Goal: Information Seeking & Learning: Find contact information

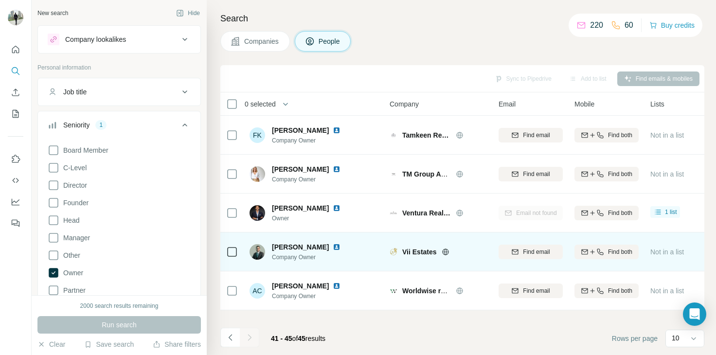
scroll to position [572, 0]
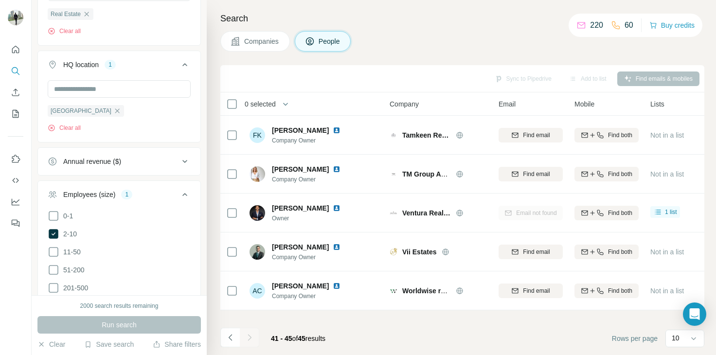
click at [709, 269] on div "Search Companies People Sync to Pipedrive Add to list Find emails & mobiles 0 s…" at bounding box center [461, 177] width 509 height 355
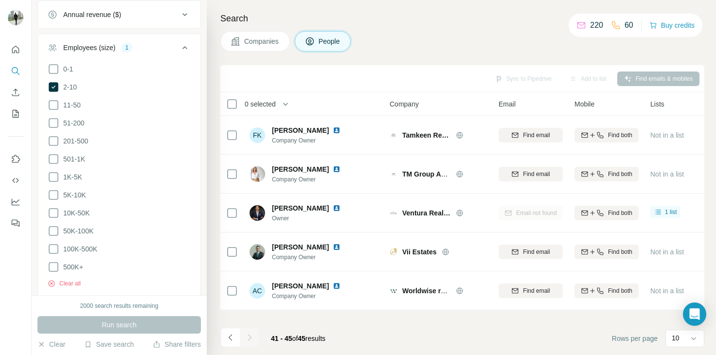
scroll to position [728, 0]
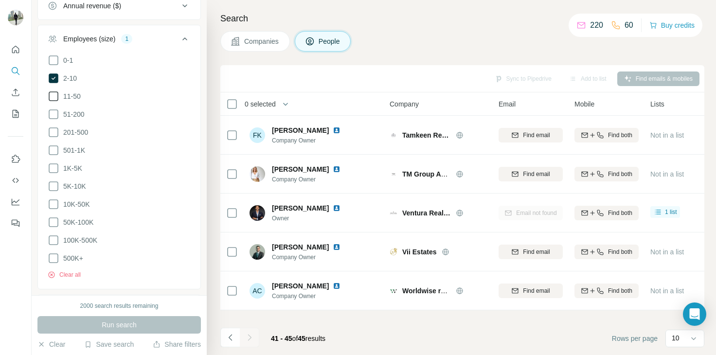
click at [51, 93] on icon at bounding box center [54, 97] width 12 height 12
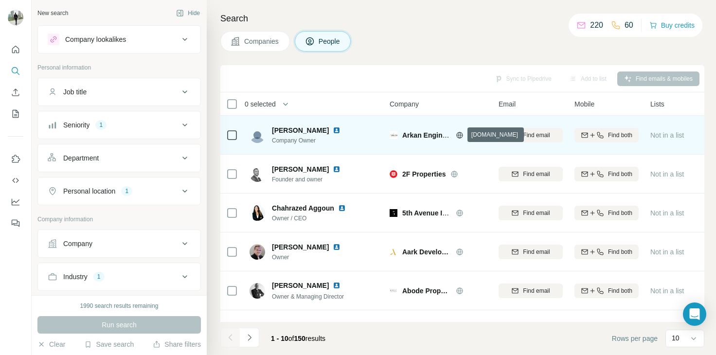
click at [459, 135] on icon at bounding box center [460, 135] width 8 height 8
click at [533, 129] on button "Find email" at bounding box center [531, 135] width 64 height 15
click at [662, 133] on icon at bounding box center [658, 134] width 10 height 10
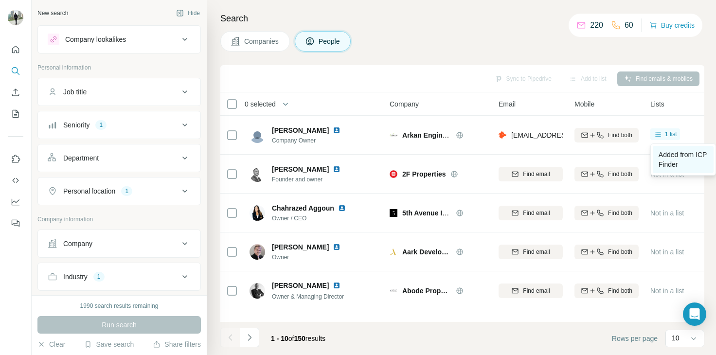
click at [671, 159] on link "Added from ICP Finder" at bounding box center [683, 159] width 61 height 27
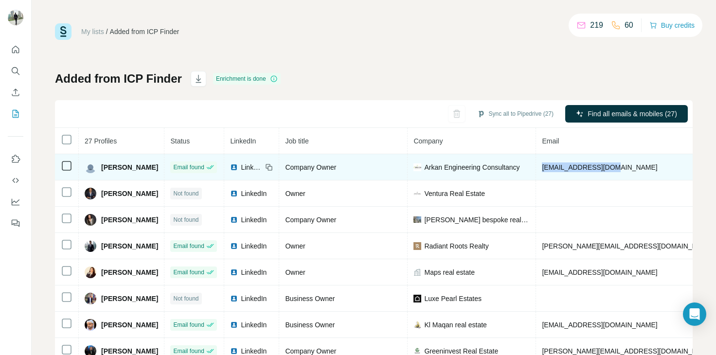
drag, startPoint x: 612, startPoint y: 166, endPoint x: 536, endPoint y: 170, distance: 76.0
click at [536, 170] on td "[EMAIL_ADDRESS][DOMAIN_NAME]" at bounding box center [627, 167] width 183 height 26
copy span "[EMAIL_ADDRESS][DOMAIN_NAME]"
